Goal: Check status: Check status

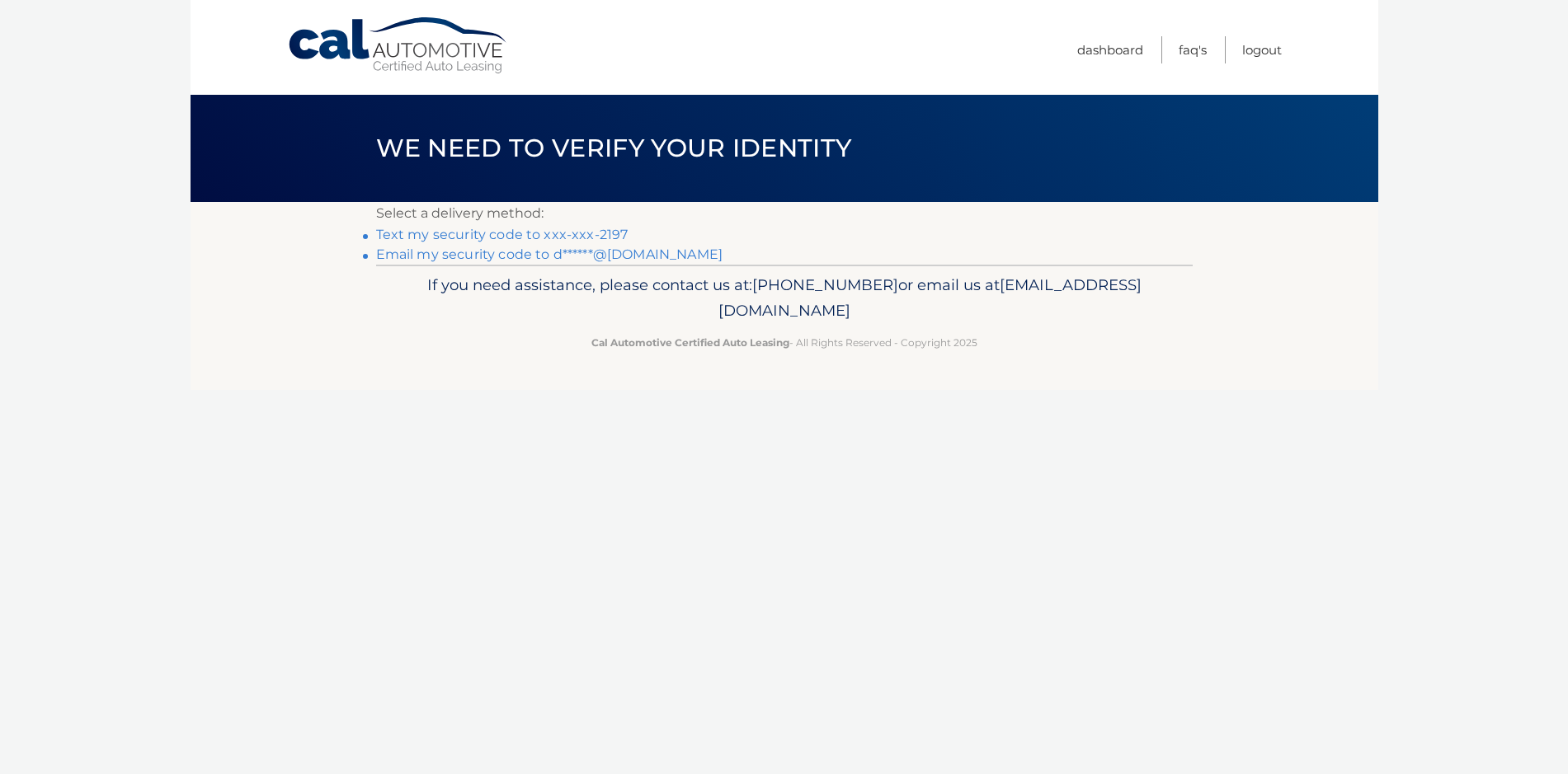
click at [604, 235] on link "Text my security code to xxx-xxx-2197" at bounding box center [502, 235] width 252 height 16
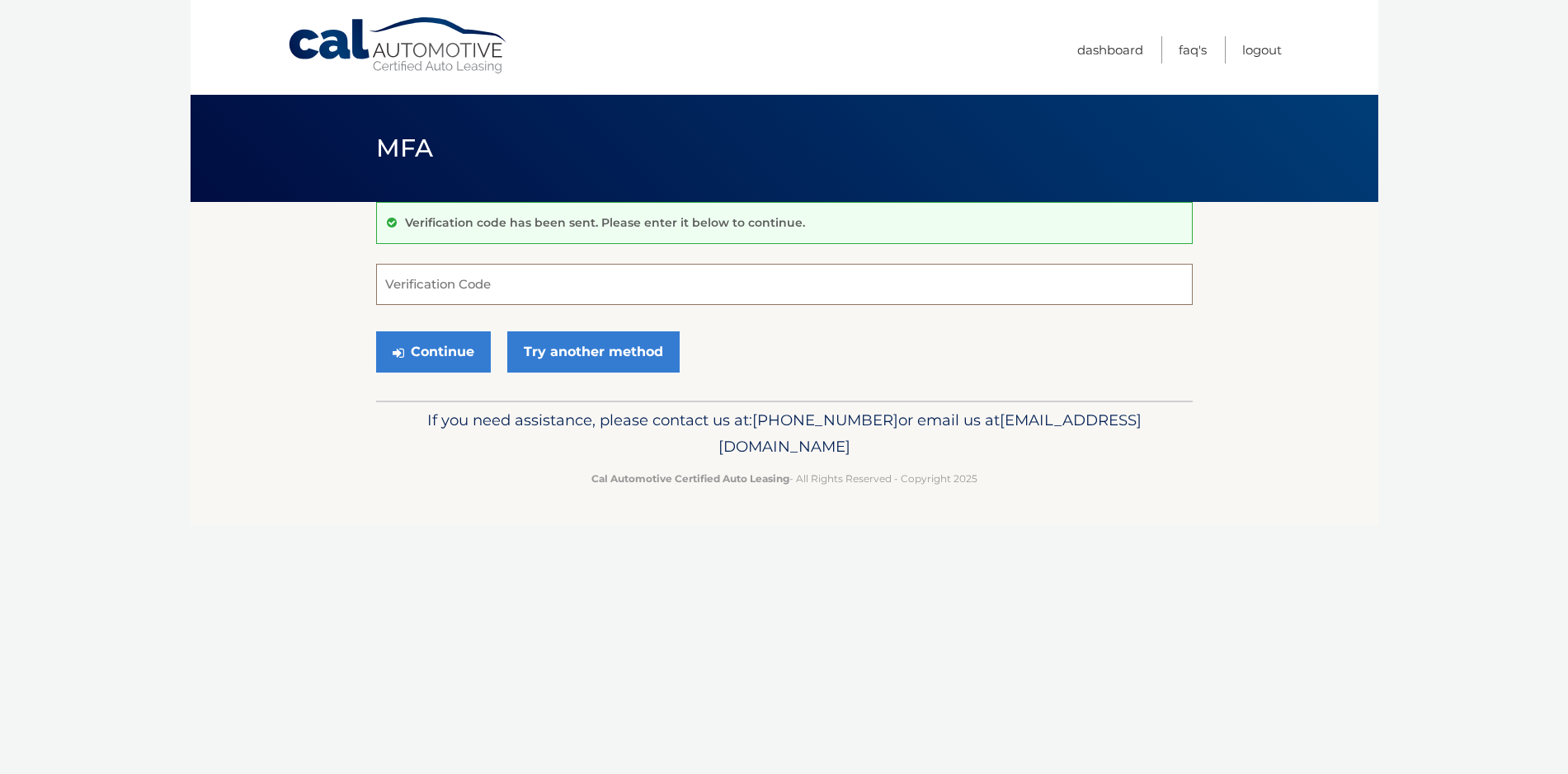
click at [437, 296] on input "Verification Code" at bounding box center [785, 284] width 817 height 42
type input "971585"
click at [437, 348] on button "Continue" at bounding box center [434, 352] width 114 height 42
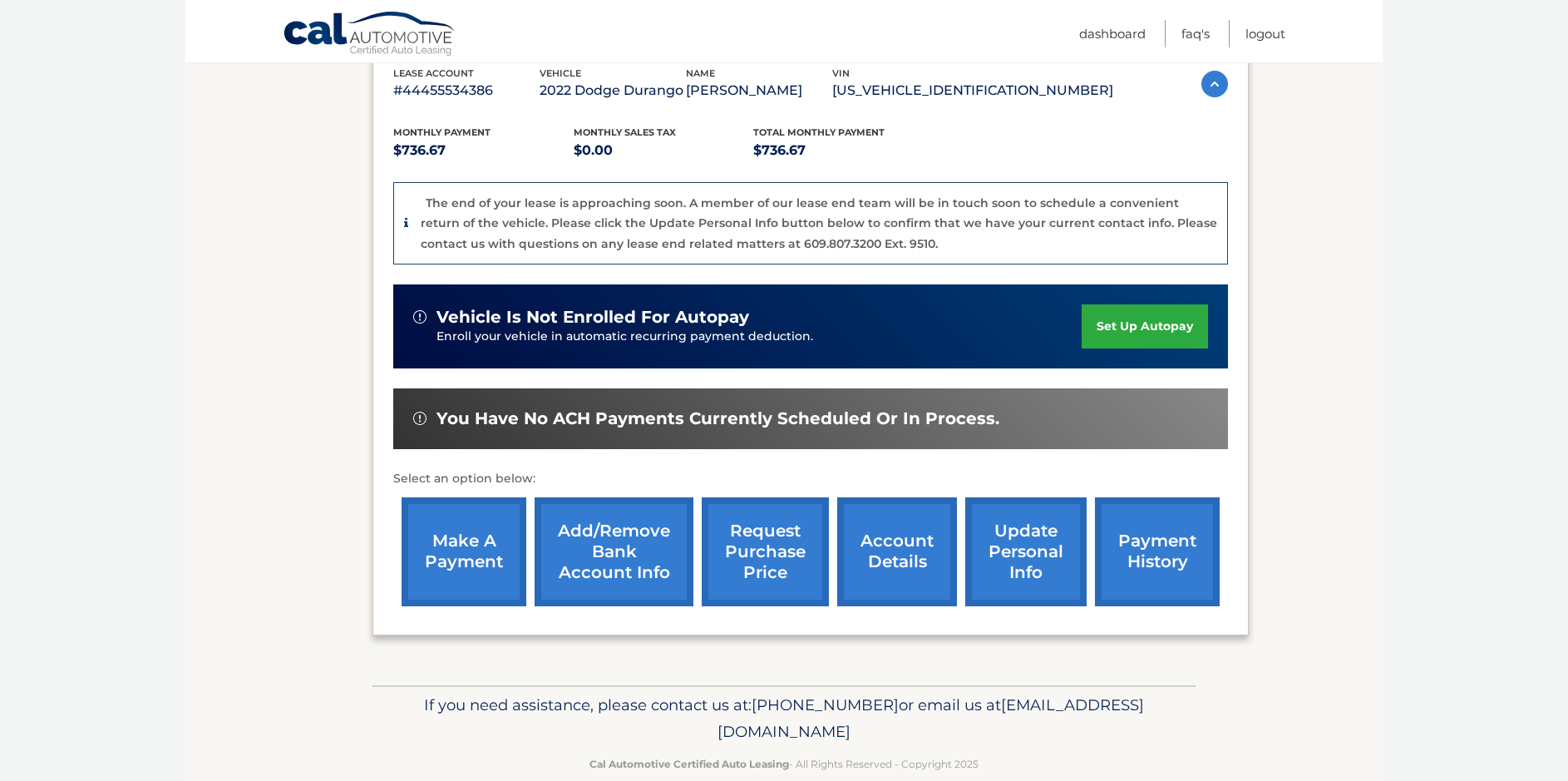
scroll to position [304, 0]
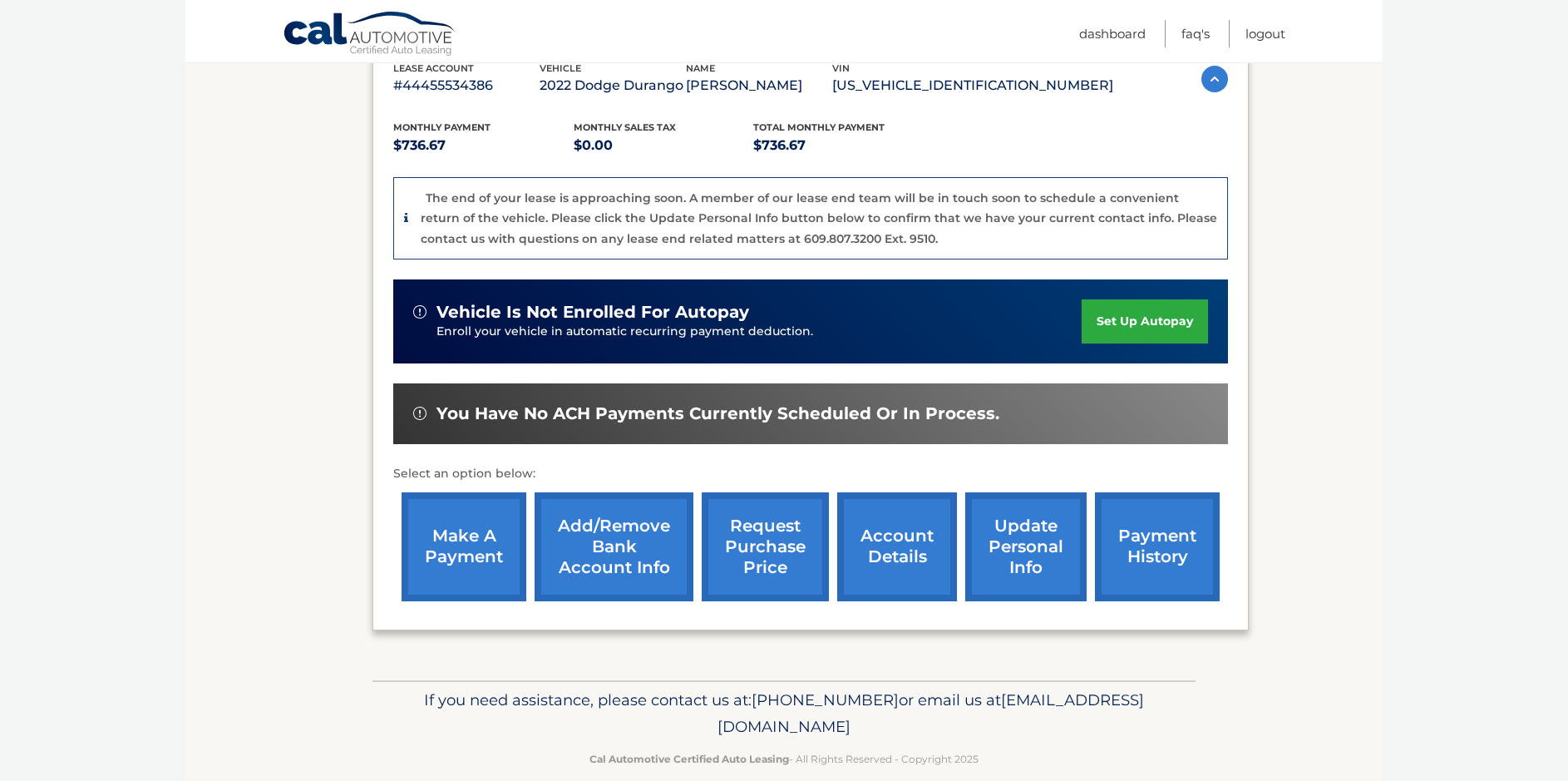
click at [913, 537] on link "account details" at bounding box center [897, 547] width 120 height 109
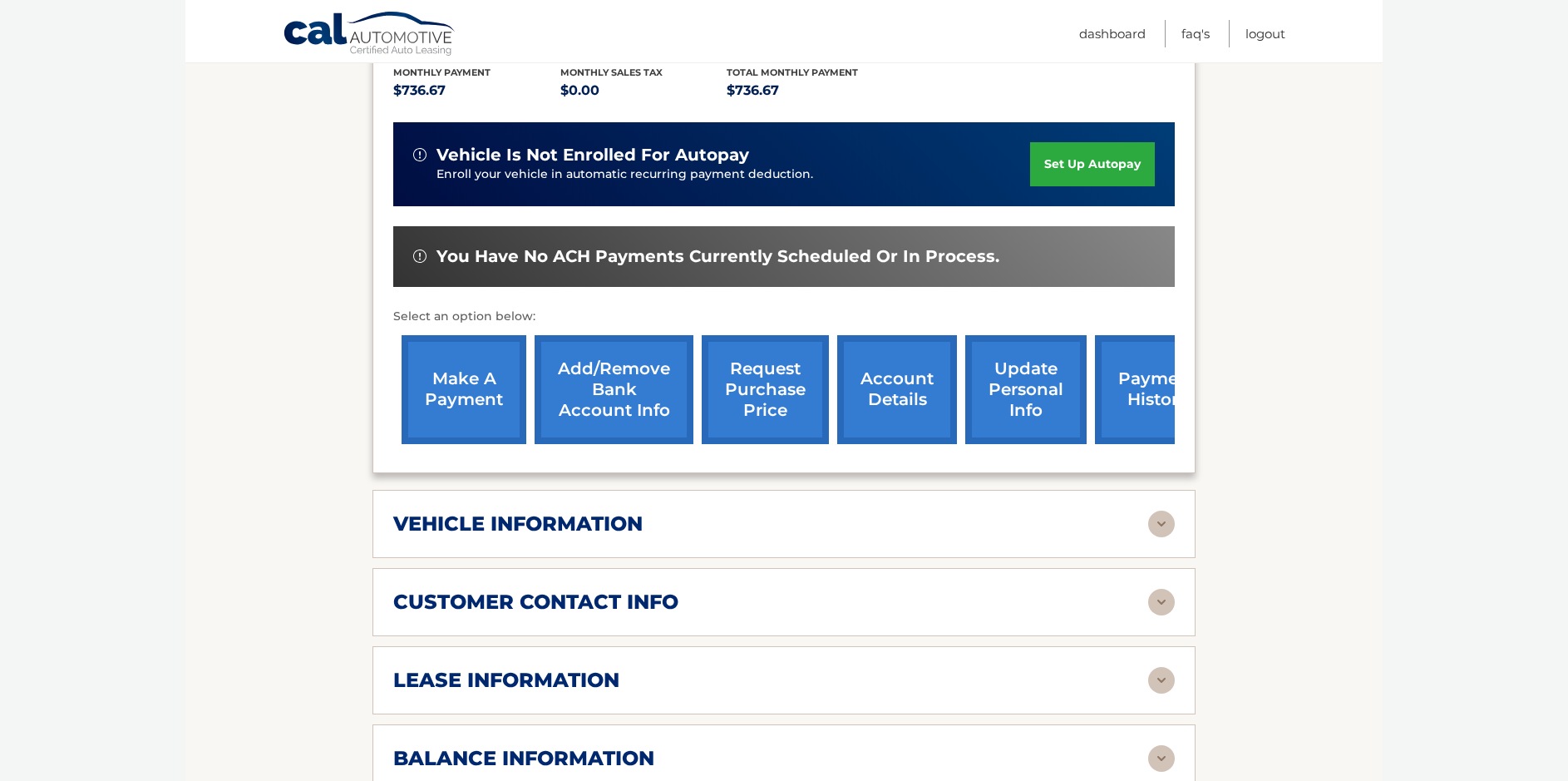
scroll to position [545, 0]
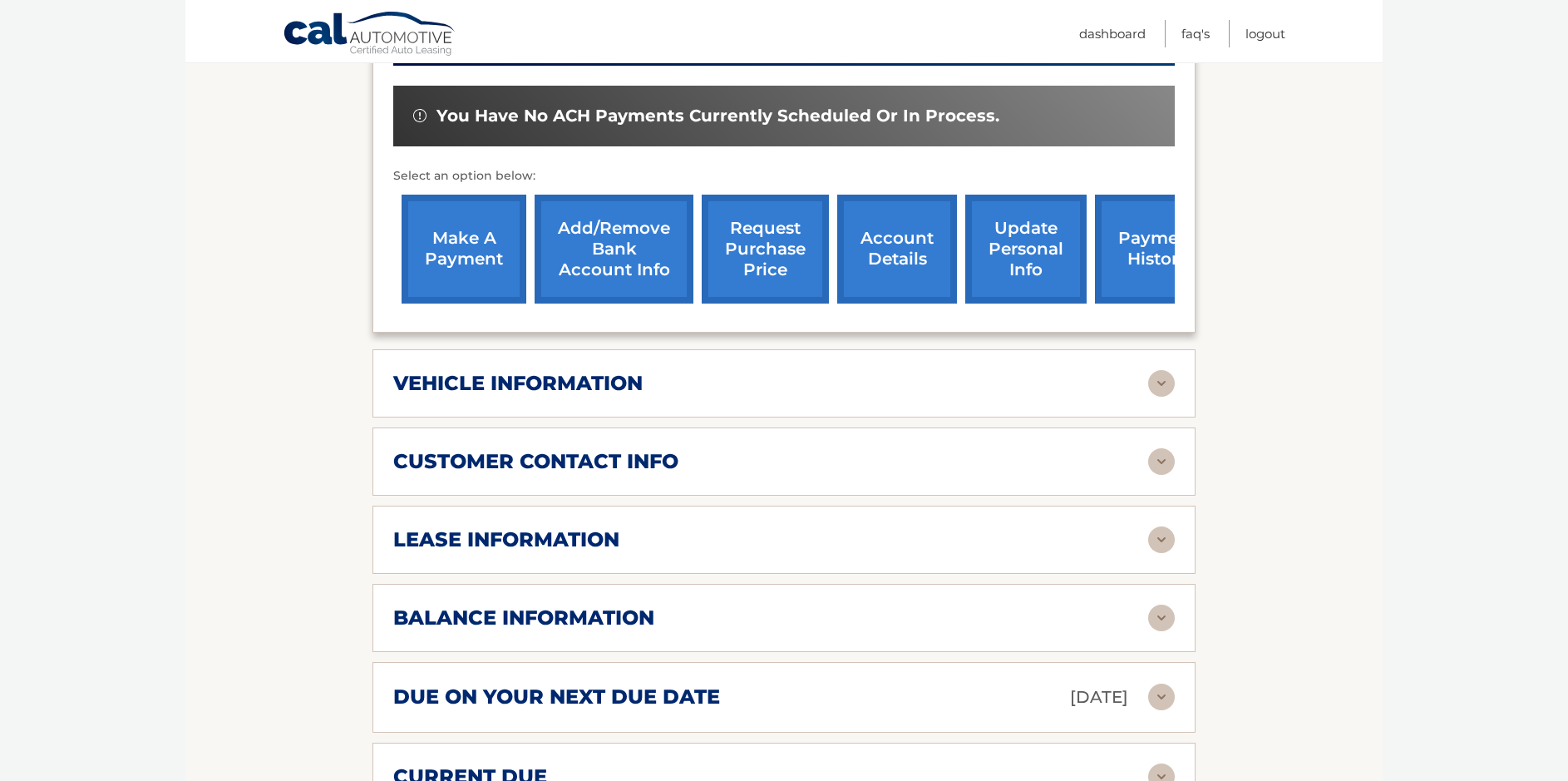
click at [627, 606] on h2 "balance information" at bounding box center [524, 618] width 261 height 25
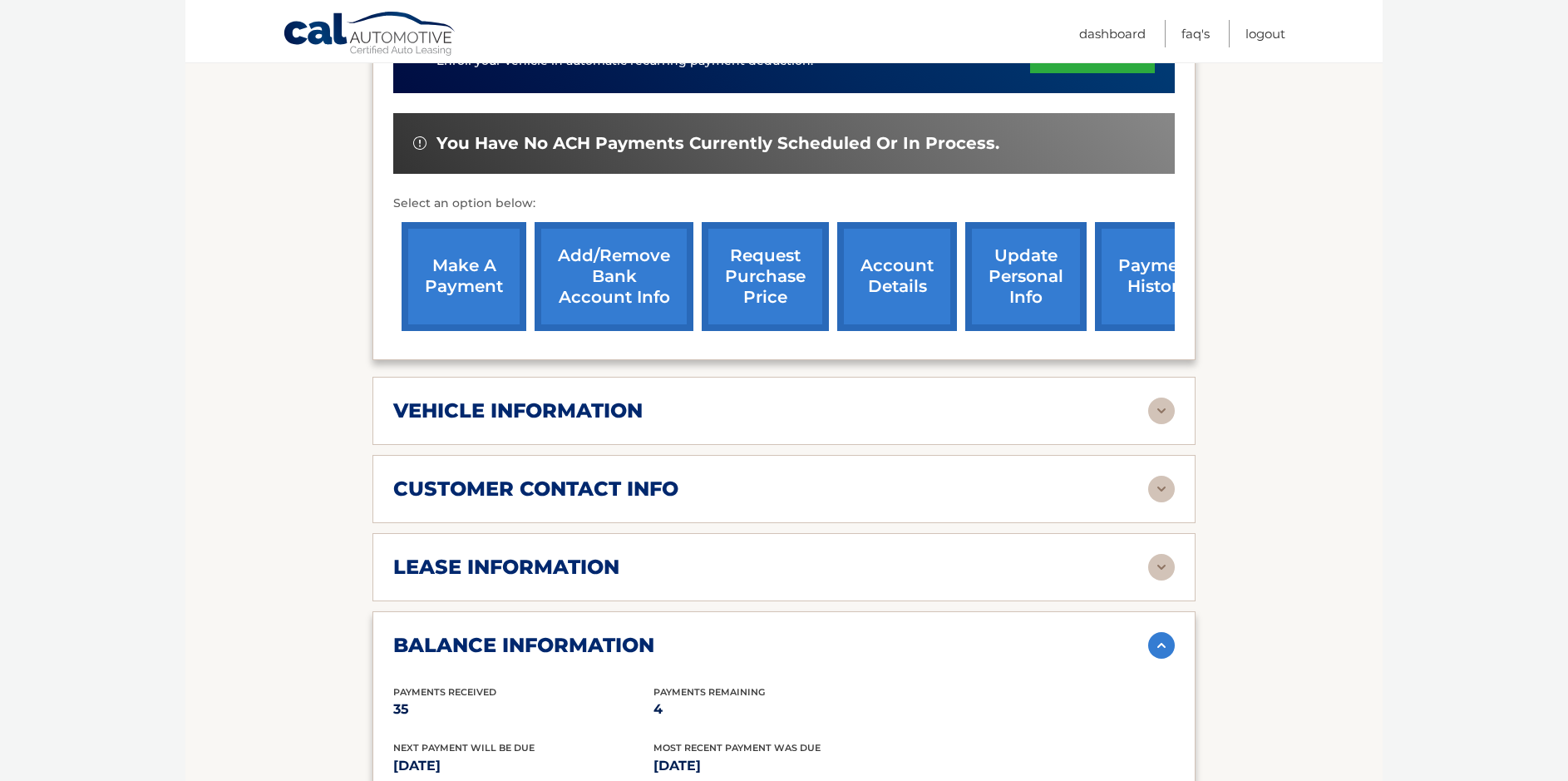
scroll to position [500, 0]
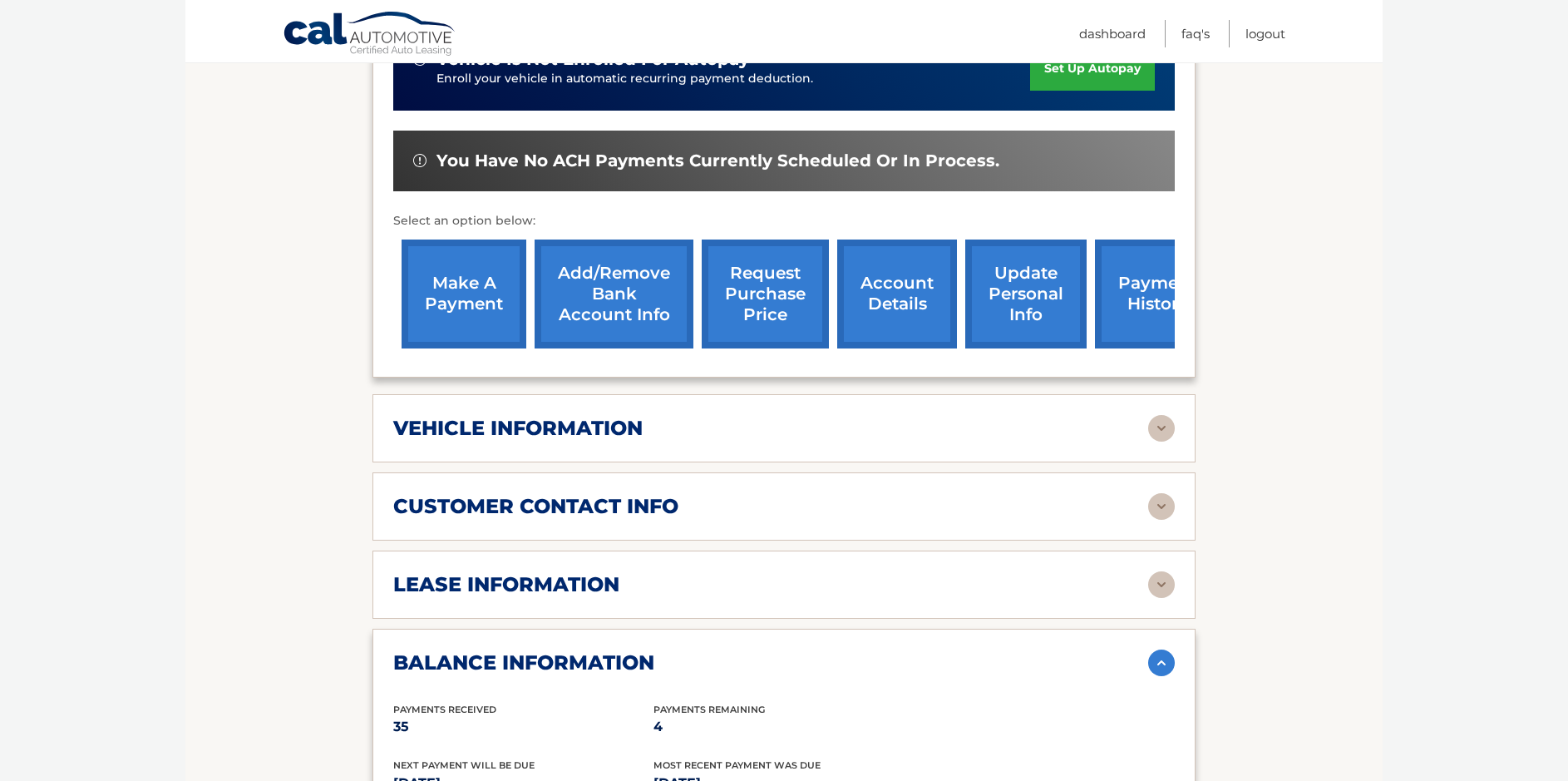
click at [800, 271] on link "request purchase price" at bounding box center [766, 294] width 128 height 109
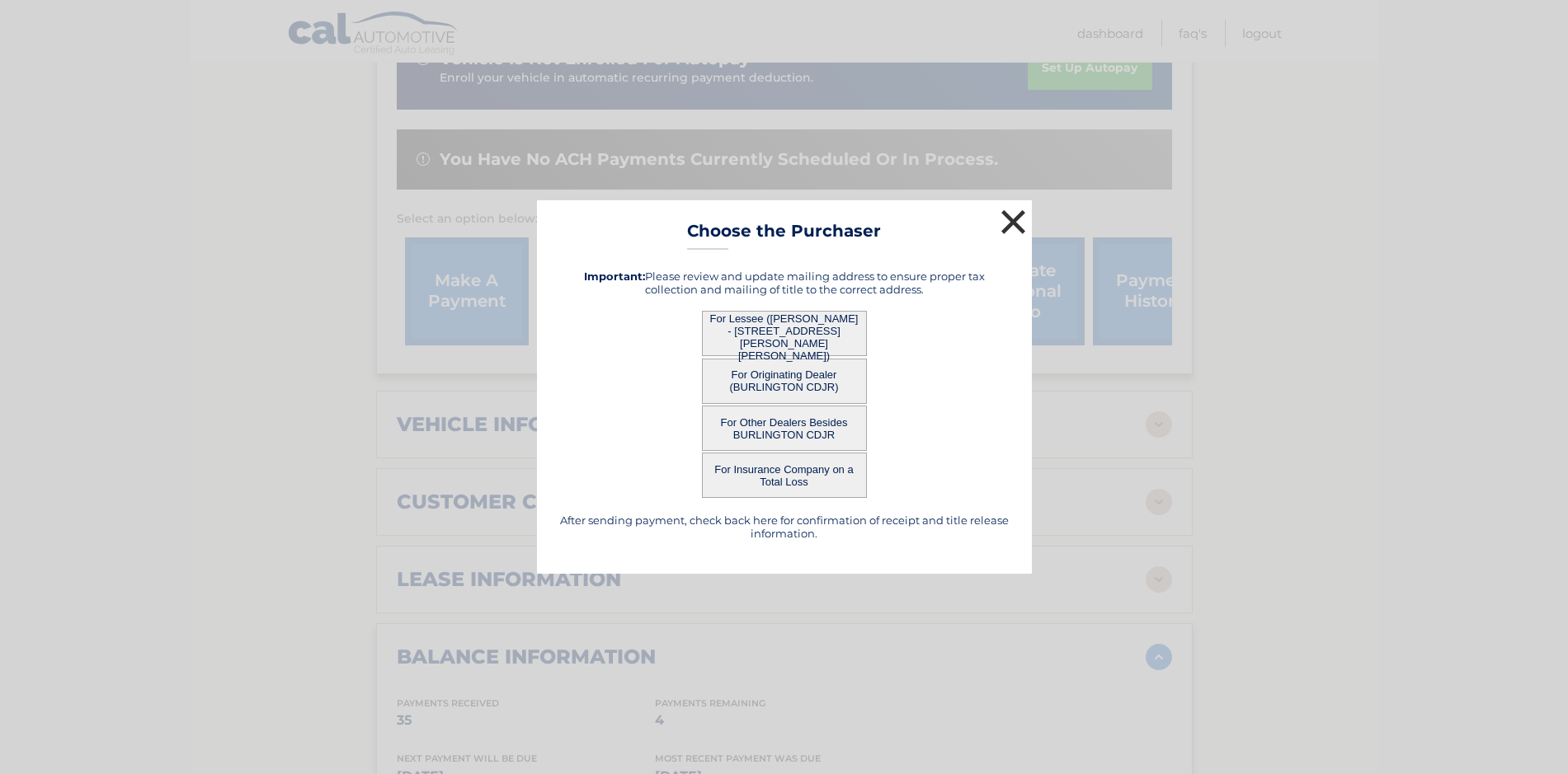
click at [1007, 229] on button "×" at bounding box center [1014, 222] width 33 height 33
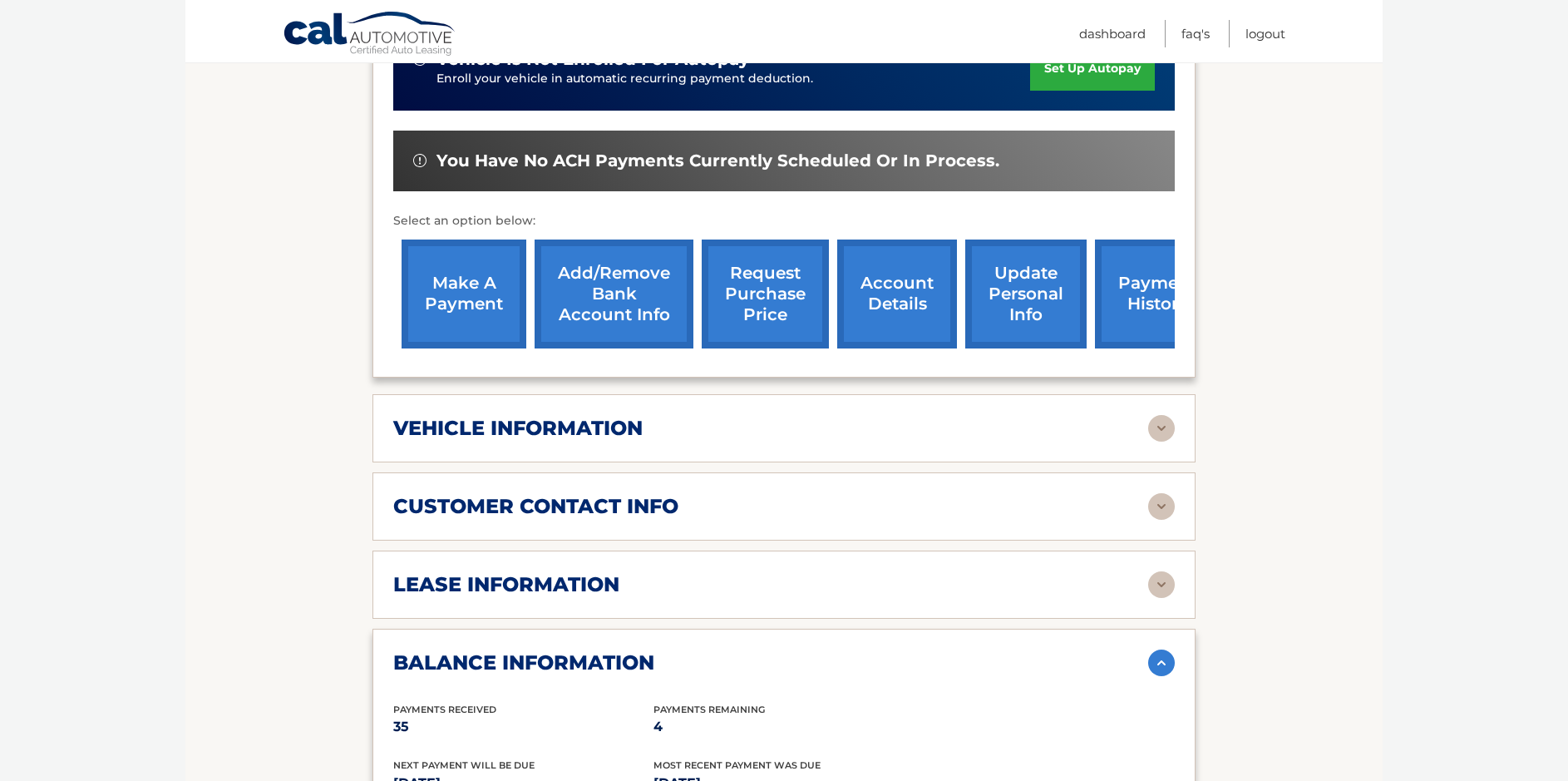
click at [760, 299] on link "request purchase price" at bounding box center [766, 294] width 128 height 109
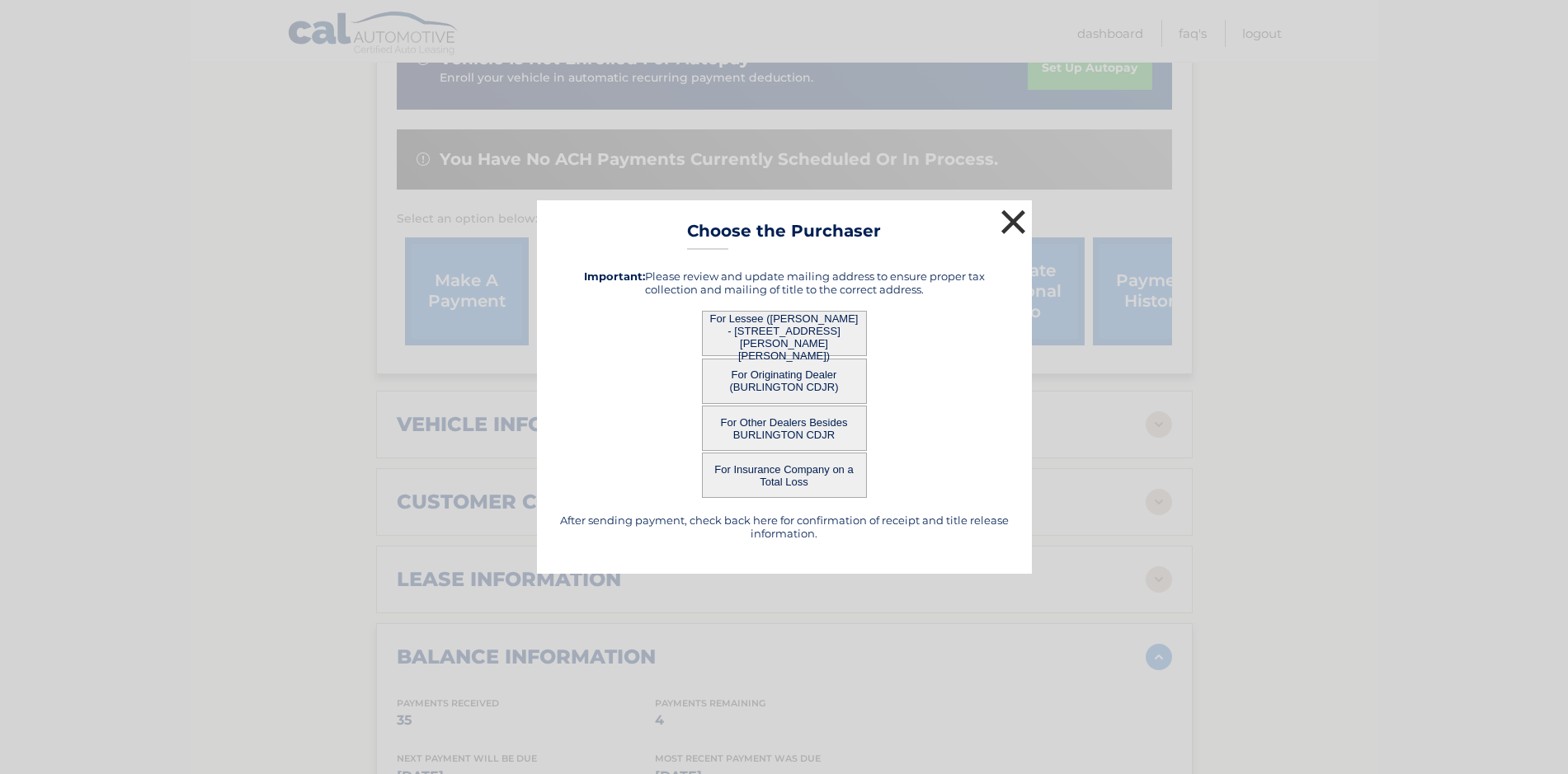
click at [1009, 224] on button "×" at bounding box center [1014, 222] width 33 height 33
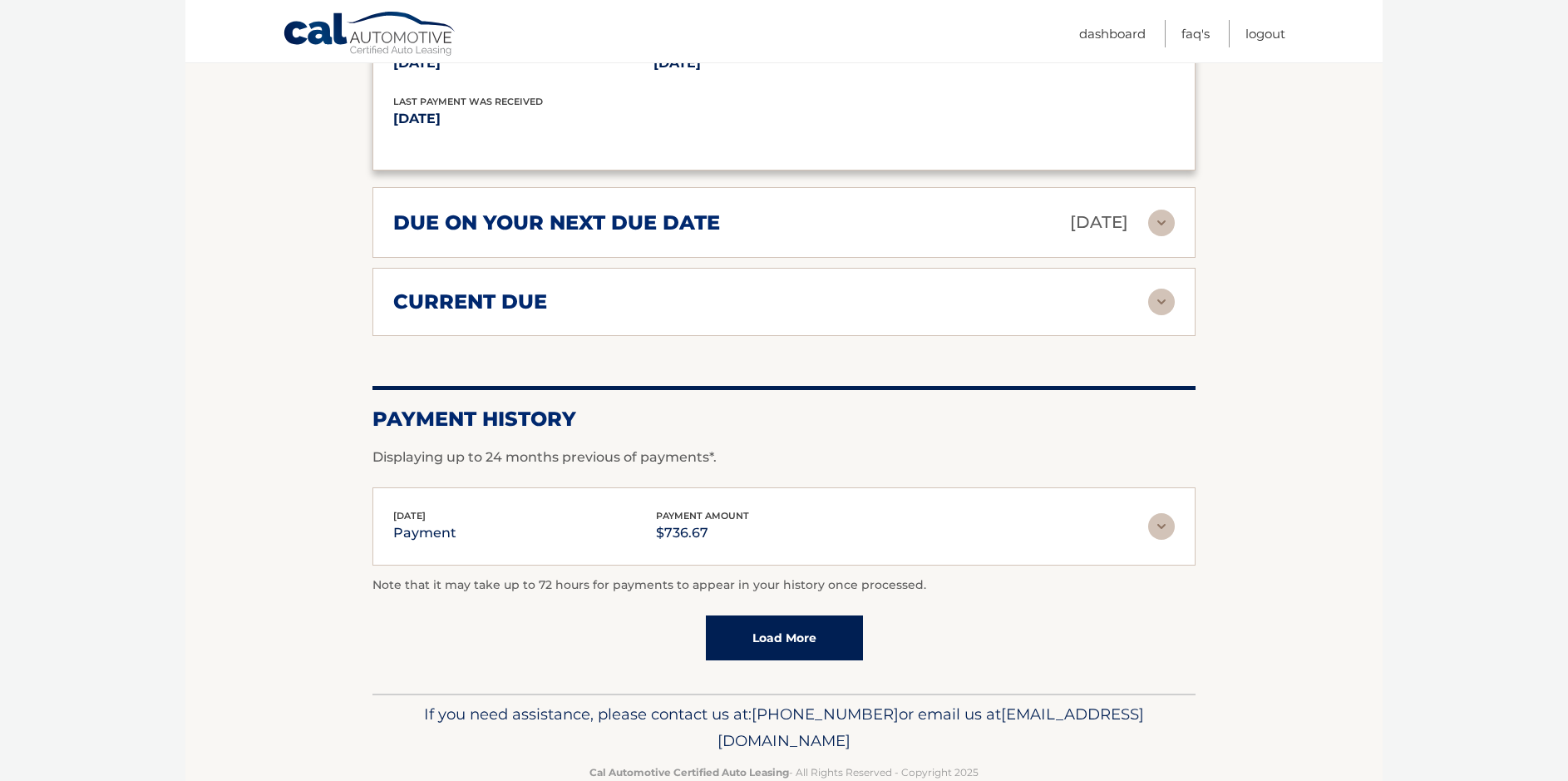
scroll to position [1237, 0]
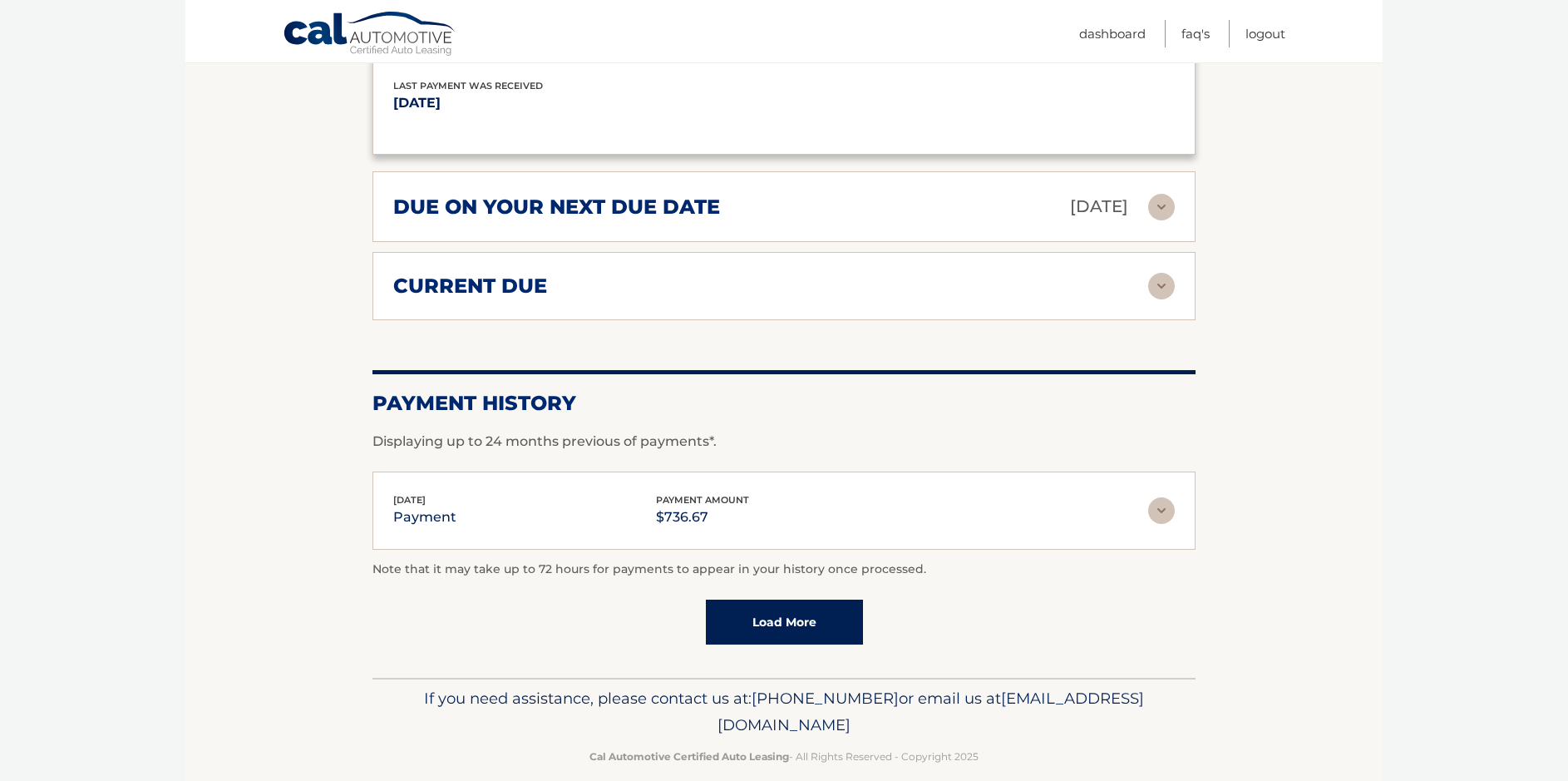
click at [827, 617] on link "Load More" at bounding box center [785, 622] width 157 height 45
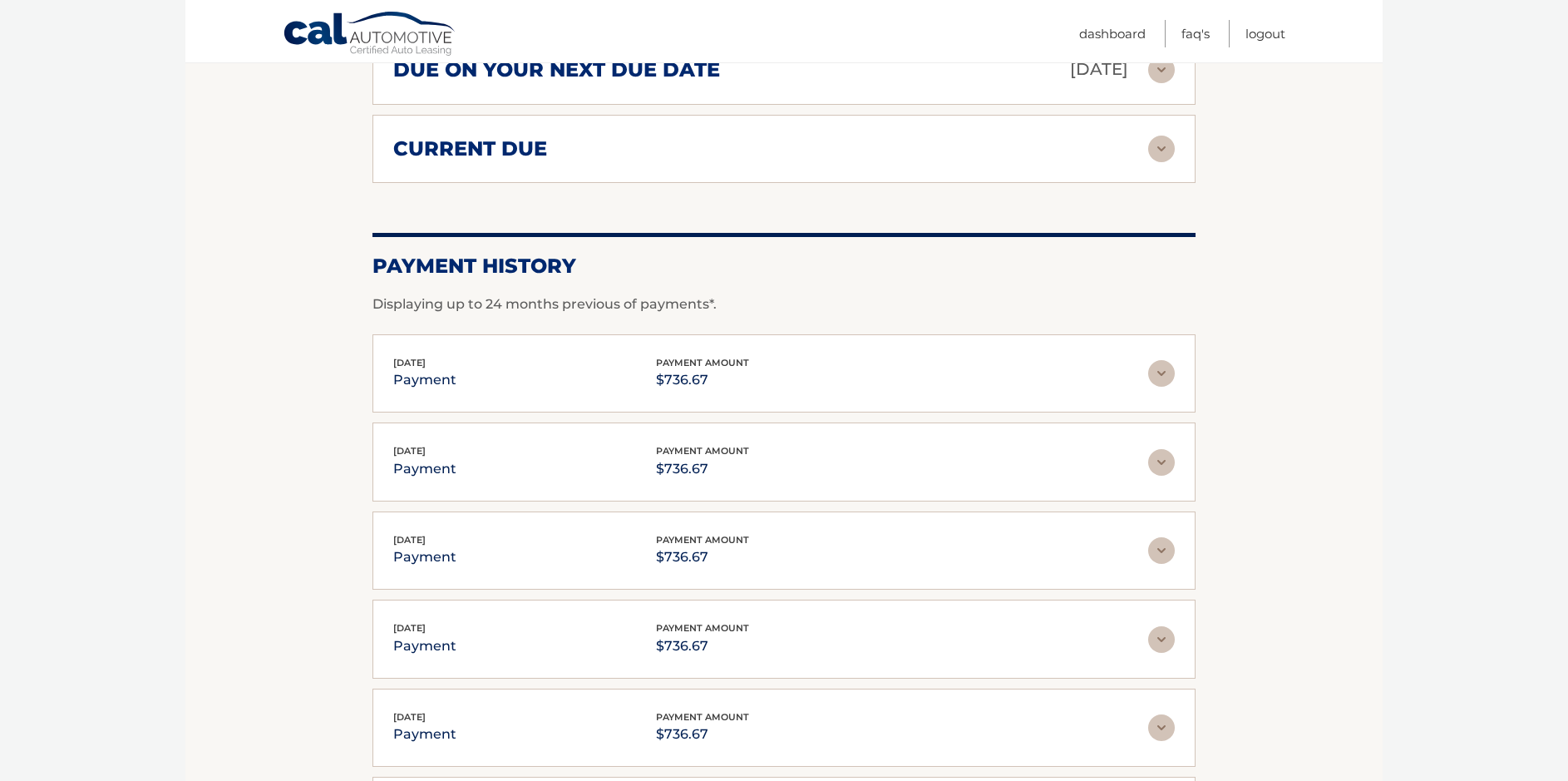
scroll to position [1680, 0]
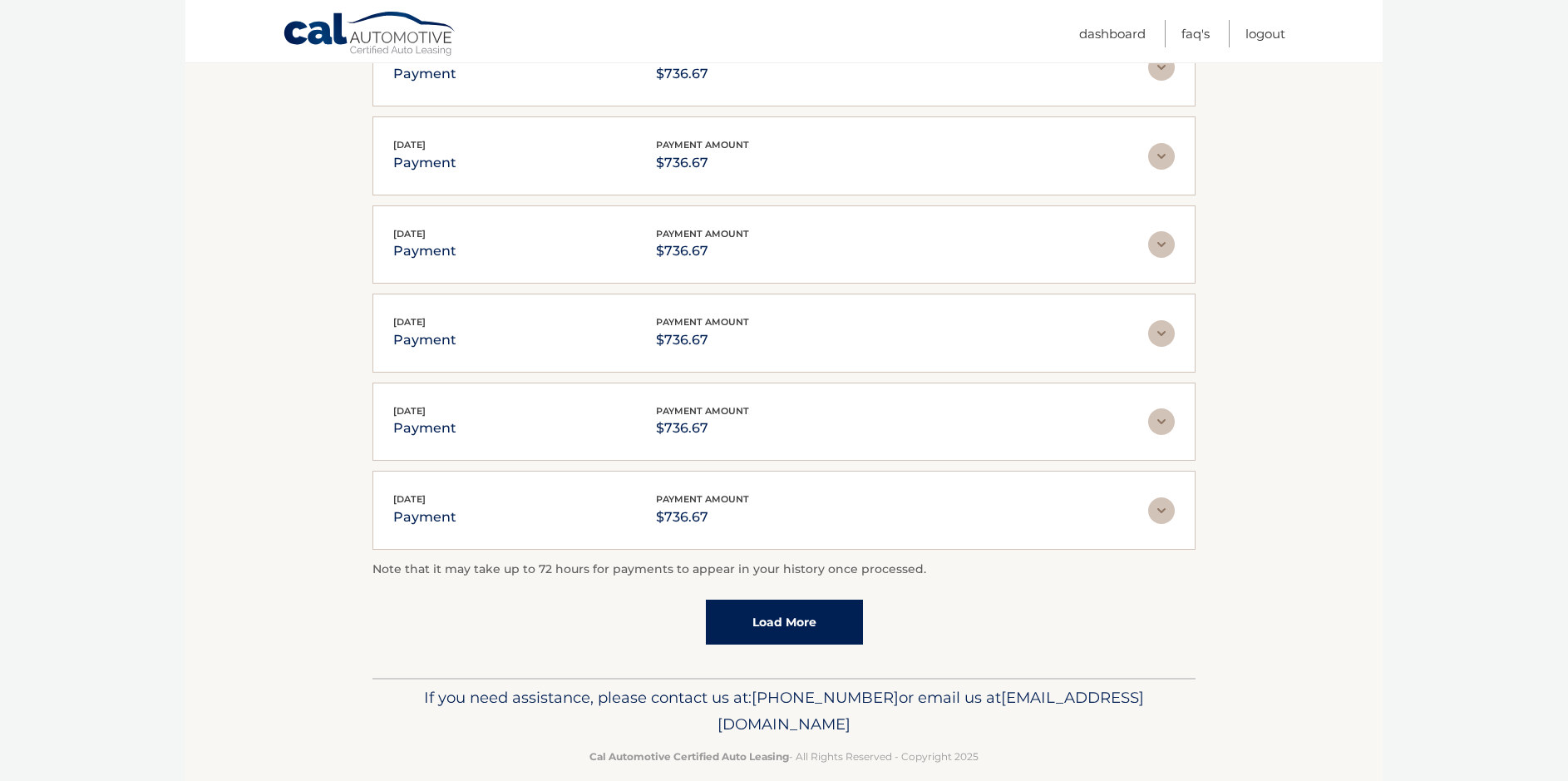
click at [816, 600] on link "Load More" at bounding box center [785, 622] width 157 height 45
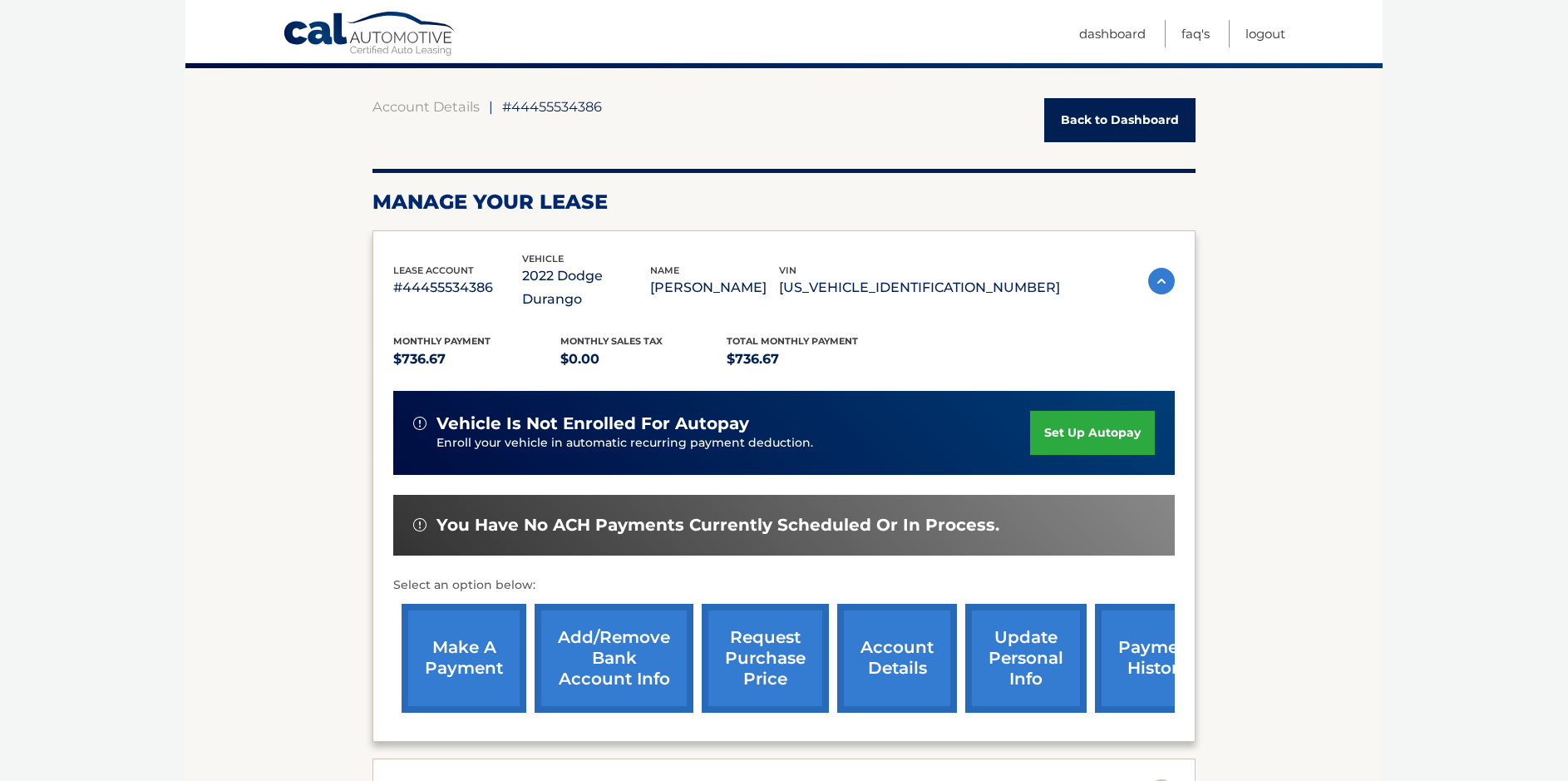
scroll to position [120, 0]
